Goal: Check status: Check status

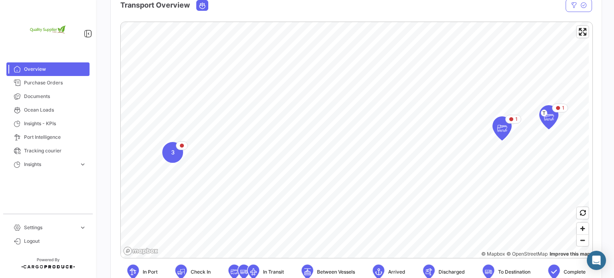
scroll to position [160, 0]
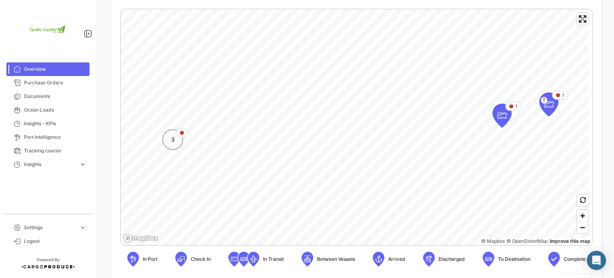
click at [174, 144] on div "3" at bounding box center [172, 139] width 21 height 21
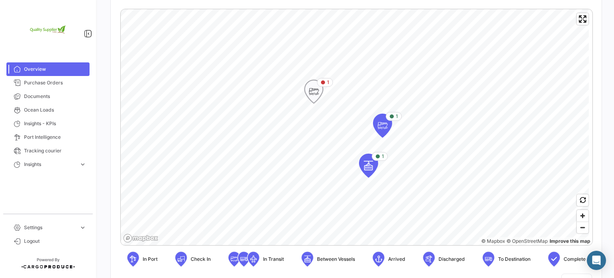
click at [309, 94] on icon "Map marker" at bounding box center [313, 91] width 11 height 17
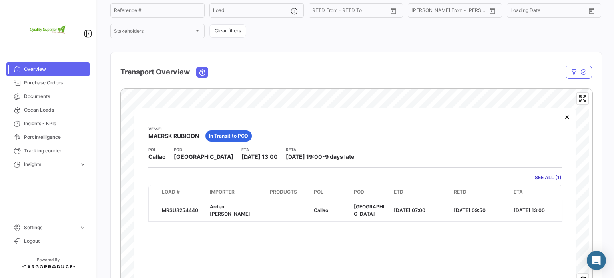
scroll to position [120, 0]
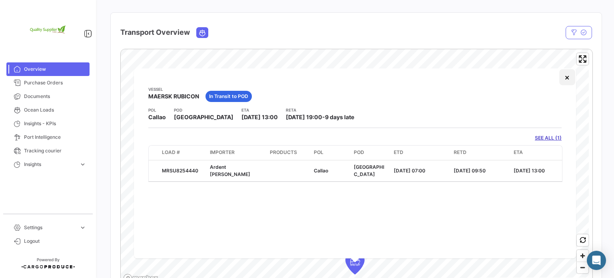
click at [567, 80] on button "×" at bounding box center [567, 77] width 16 height 16
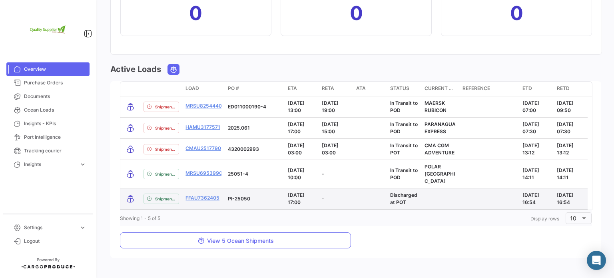
scroll to position [932, 0]
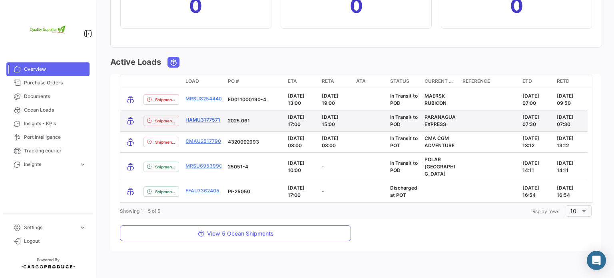
click at [192, 119] on link "HAMU3177571" at bounding box center [203, 119] width 35 height 7
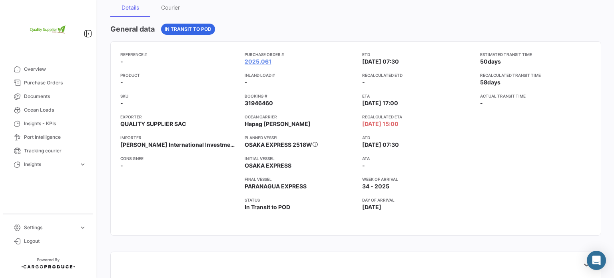
scroll to position [80, 0]
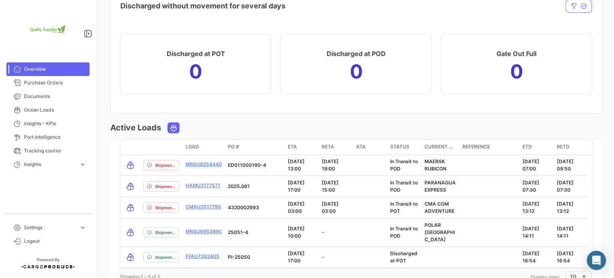
scroll to position [852, 0]
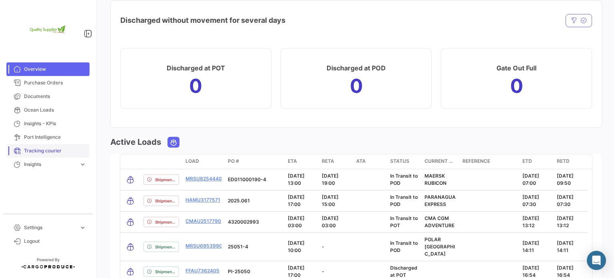
click at [45, 147] on span "Tracking courier" at bounding box center [55, 150] width 62 height 7
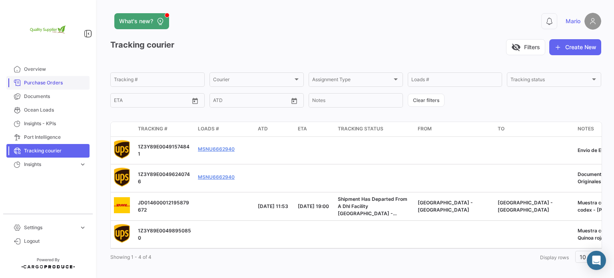
click at [45, 82] on span "Purchase Orders" at bounding box center [55, 82] width 62 height 7
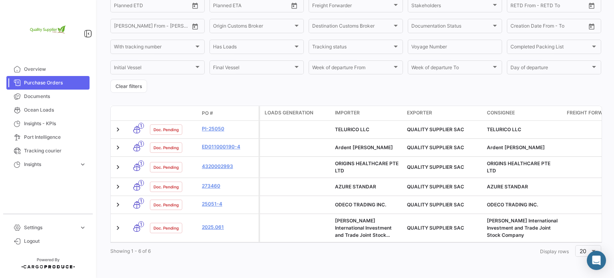
scroll to position [143, 0]
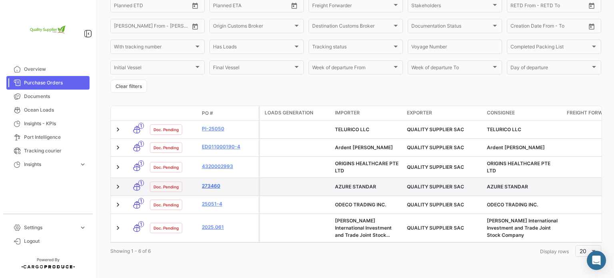
click at [210, 182] on link "273460" at bounding box center [229, 185] width 54 height 7
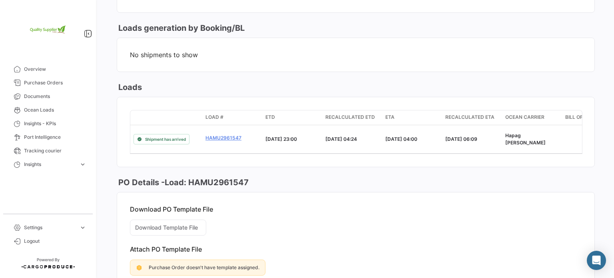
scroll to position [440, 0]
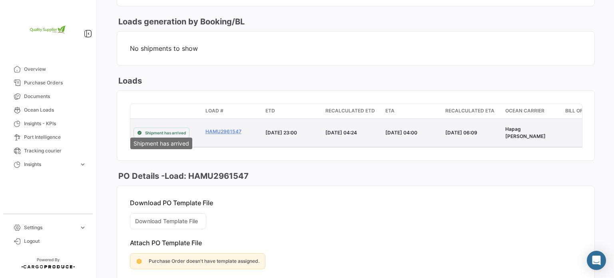
click at [160, 130] on span "Shipment has arrived" at bounding box center [165, 133] width 41 height 6
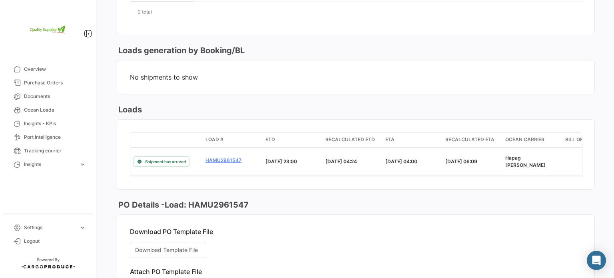
scroll to position [428, 0]
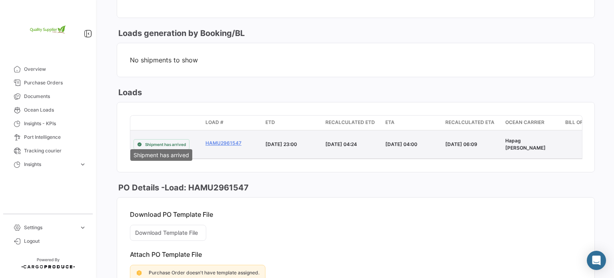
click at [171, 141] on span "Shipment has arrived" at bounding box center [165, 144] width 41 height 6
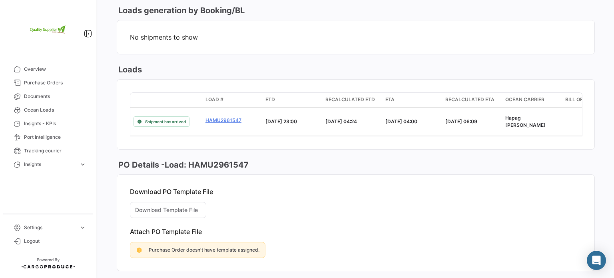
scroll to position [468, 0]
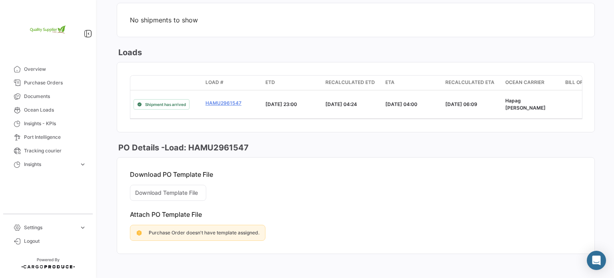
click at [192, 144] on h3 "PO Details - Load: HAMU2961547" at bounding box center [183, 147] width 132 height 11
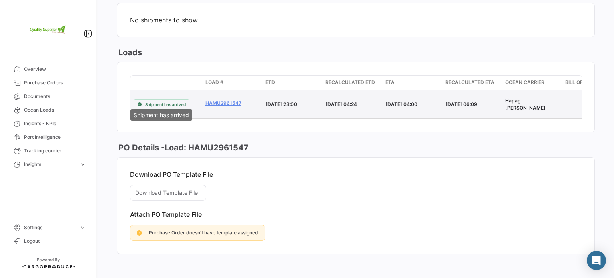
click at [165, 101] on span "Shipment has arrived" at bounding box center [165, 104] width 41 height 6
click at [221, 100] on link "HAMU2961547" at bounding box center [233, 103] width 54 height 7
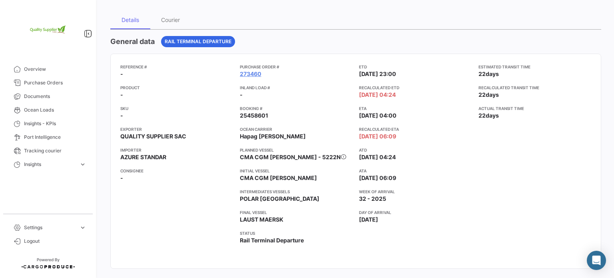
scroll to position [80, 0]
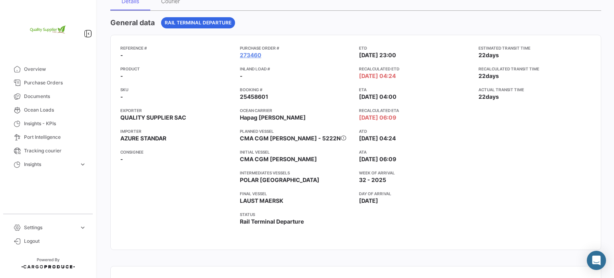
click at [364, 200] on span "[DATE]" at bounding box center [368, 201] width 19 height 8
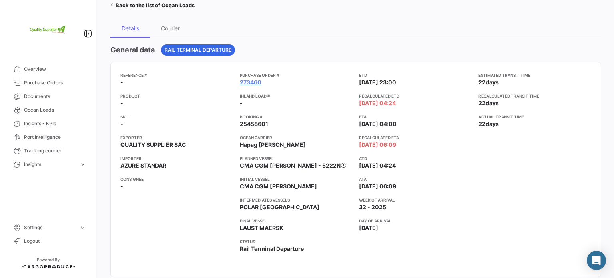
scroll to position [40, 0]
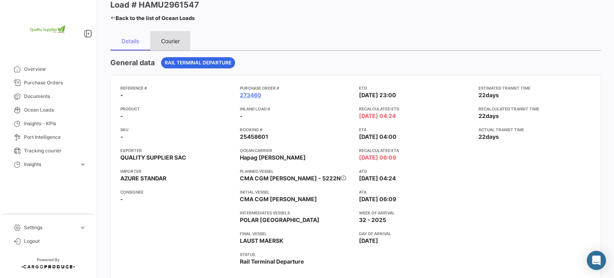
click at [174, 42] on div "Courier" at bounding box center [170, 41] width 19 height 7
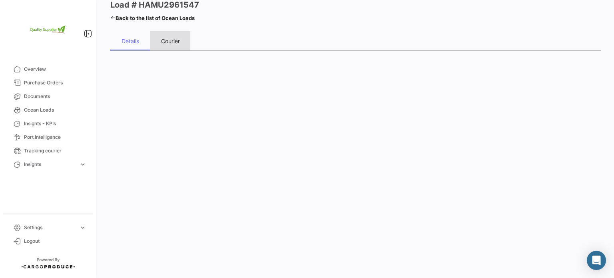
scroll to position [0, 0]
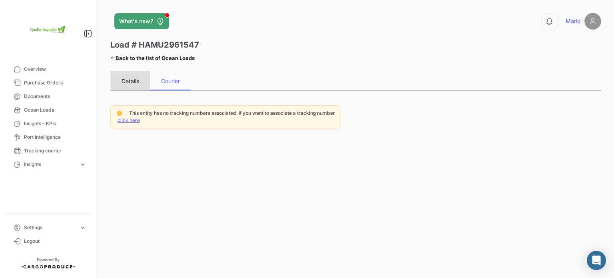
click at [131, 81] on div "Details" at bounding box center [131, 81] width 18 height 7
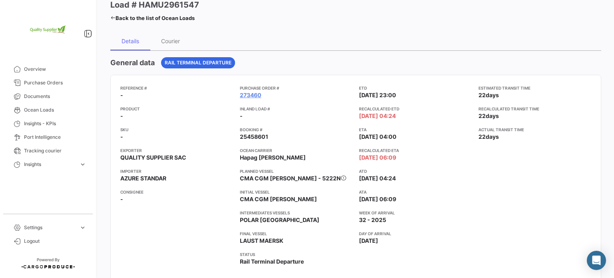
scroll to position [80, 0]
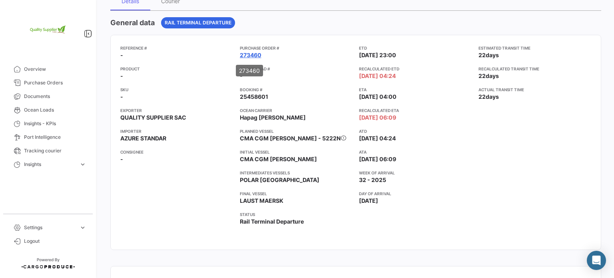
click at [254, 55] on link "273460" at bounding box center [251, 55] width 22 height 8
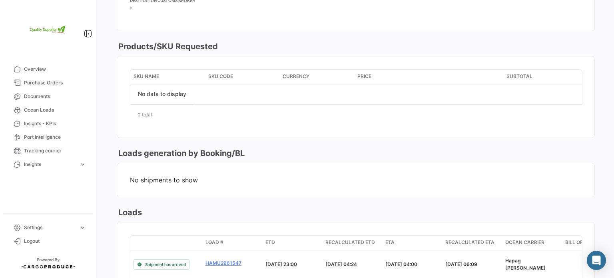
scroll to position [388, 0]
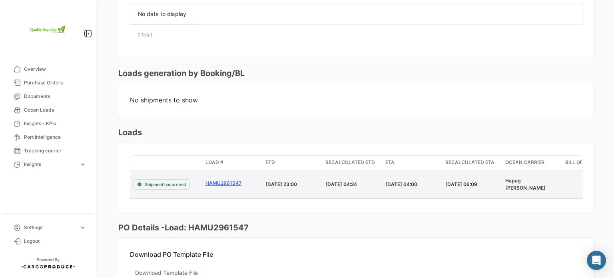
click at [232, 180] on link "HAMU2961547" at bounding box center [233, 183] width 54 height 7
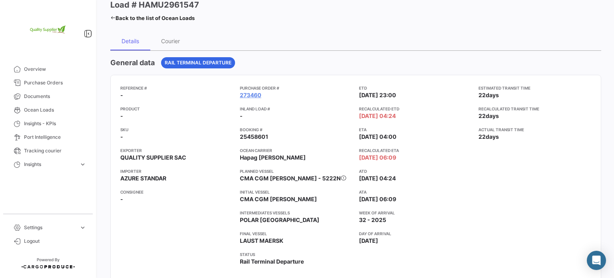
scroll to position [80, 0]
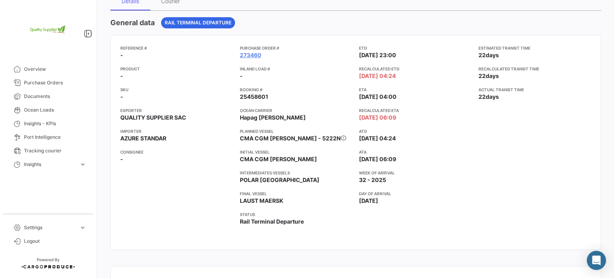
drag, startPoint x: 239, startPoint y: 200, endPoint x: 291, endPoint y: 201, distance: 52.0
click at [291, 201] on app-card-info-value "LAUST MAERSK" at bounding box center [296, 201] width 113 height 8
copy span "LAUST MAERSK"
click at [301, 194] on app-card-info-title "Final Vessel" at bounding box center [296, 193] width 113 height 6
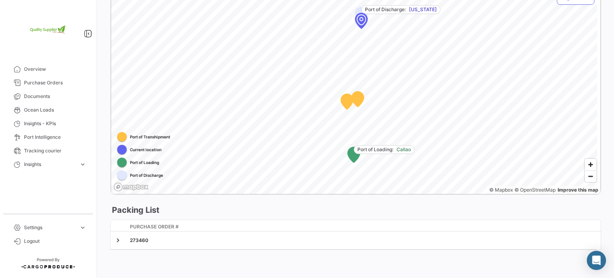
scroll to position [494, 0]
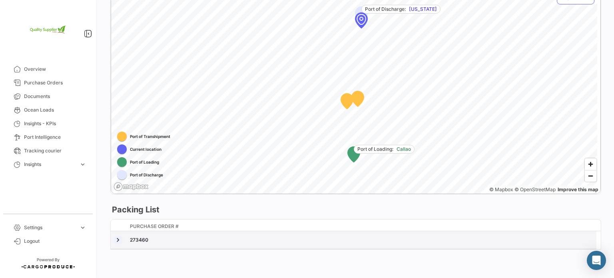
click at [117, 240] on link at bounding box center [118, 240] width 8 height 8
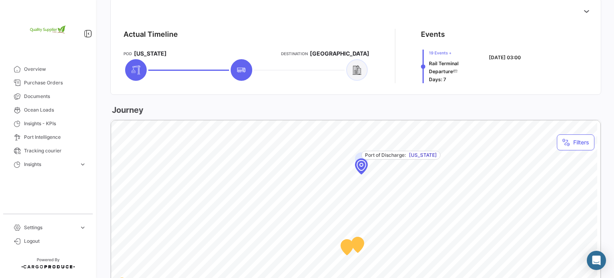
scroll to position [329, 0]
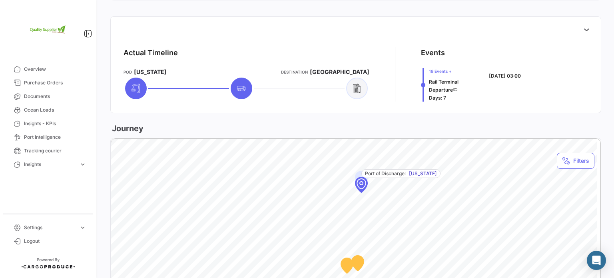
click at [243, 88] on icon at bounding box center [242, 89] width 10 height 10
click at [246, 89] on icon at bounding box center [242, 89] width 10 height 10
click at [357, 94] on div at bounding box center [357, 89] width 22 height 22
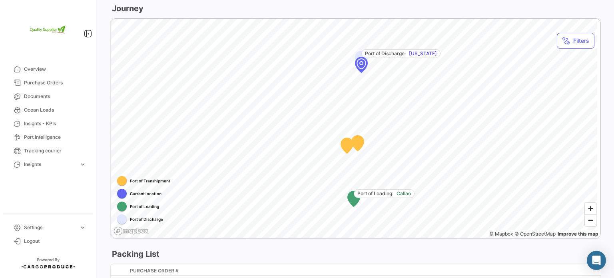
scroll to position [409, 0]
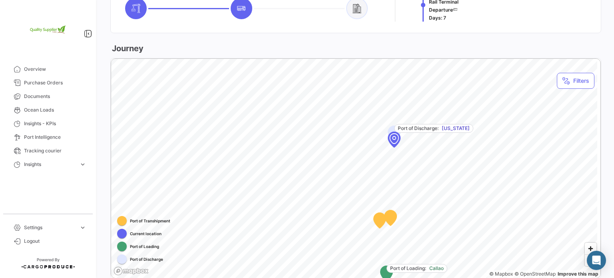
drag, startPoint x: 361, startPoint y: 105, endPoint x: 395, endPoint y: 141, distance: 49.5
click at [395, 141] on div "Map marker" at bounding box center [394, 138] width 72 height 72
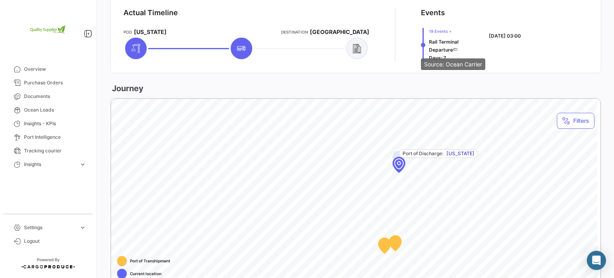
click at [453, 49] on icon at bounding box center [455, 49] width 5 height 5
drag, startPoint x: 420, startPoint y: 45, endPoint x: 420, endPoint y: 61, distance: 16.0
click at [421, 61] on div at bounding box center [423, 45] width 5 height 34
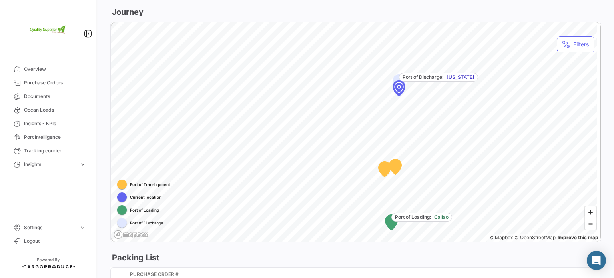
scroll to position [449, 0]
